Goal: Task Accomplishment & Management: Complete application form

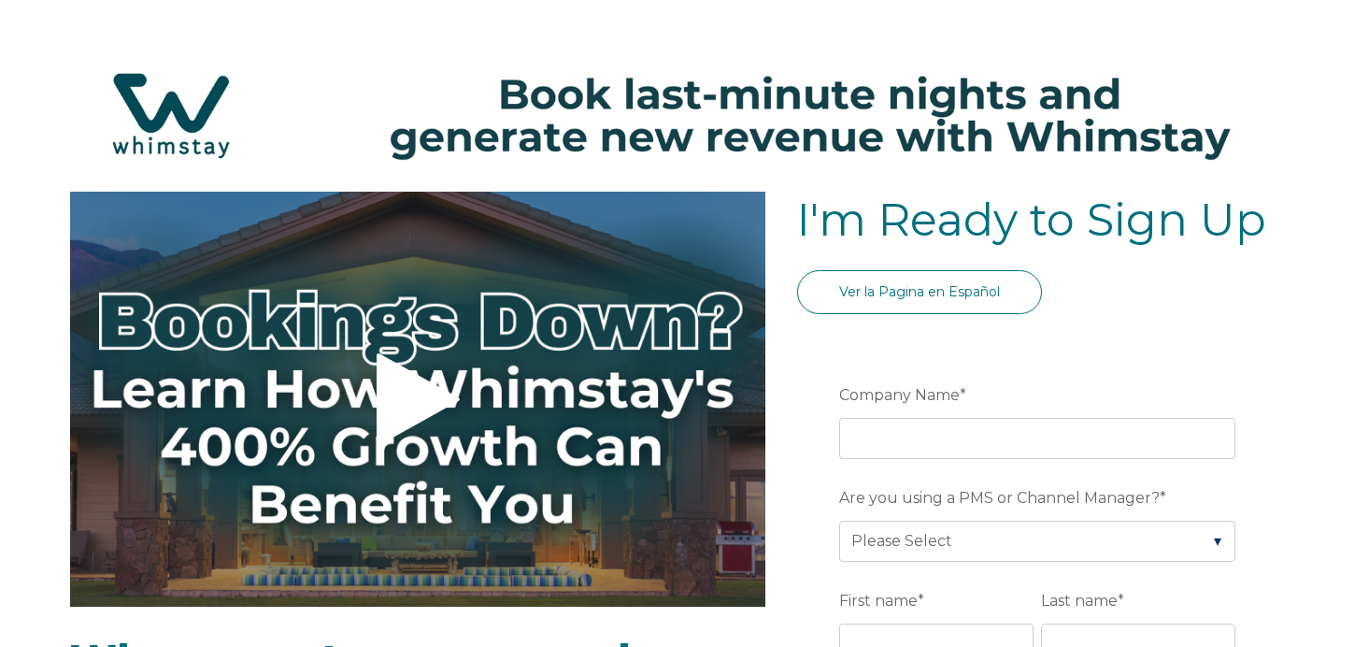
select select "US"
select select "Standard"
